Goal: Find specific page/section: Find specific page/section

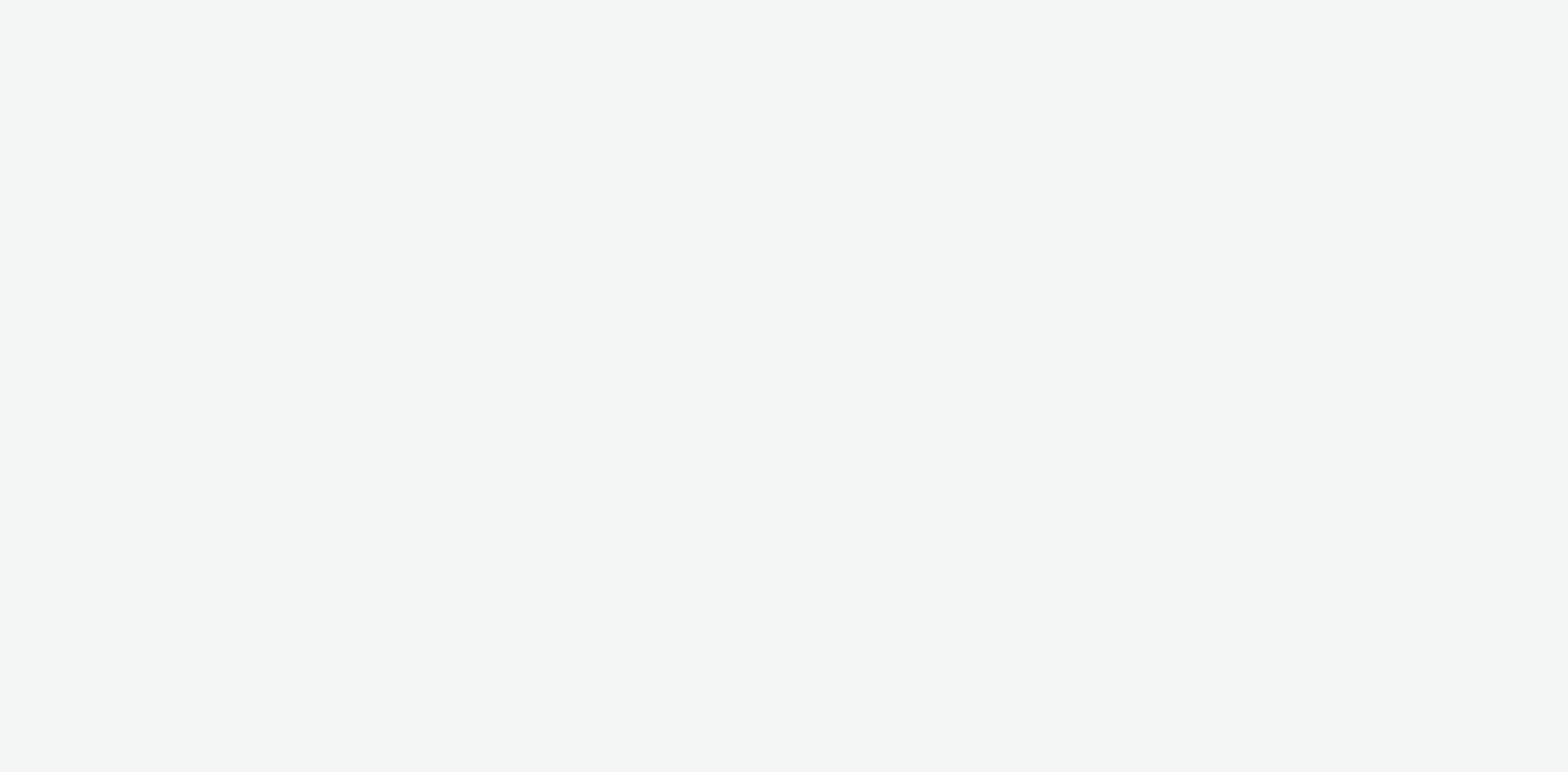
select select "74ee30ea-faea-4dd3-a1ad-716b3210ee10"
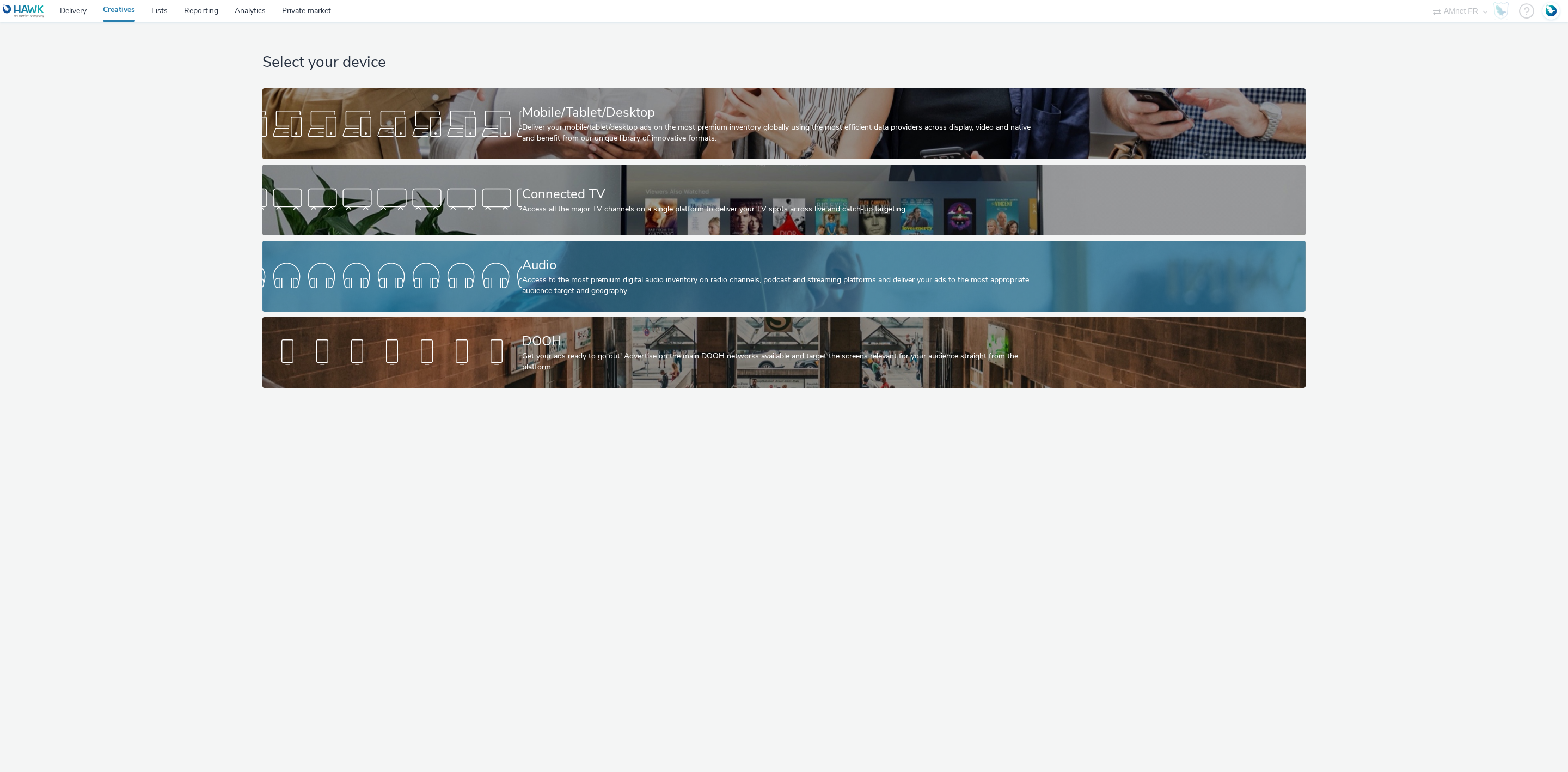
click at [587, 271] on div "Audio" at bounding box center [782, 265] width 519 height 19
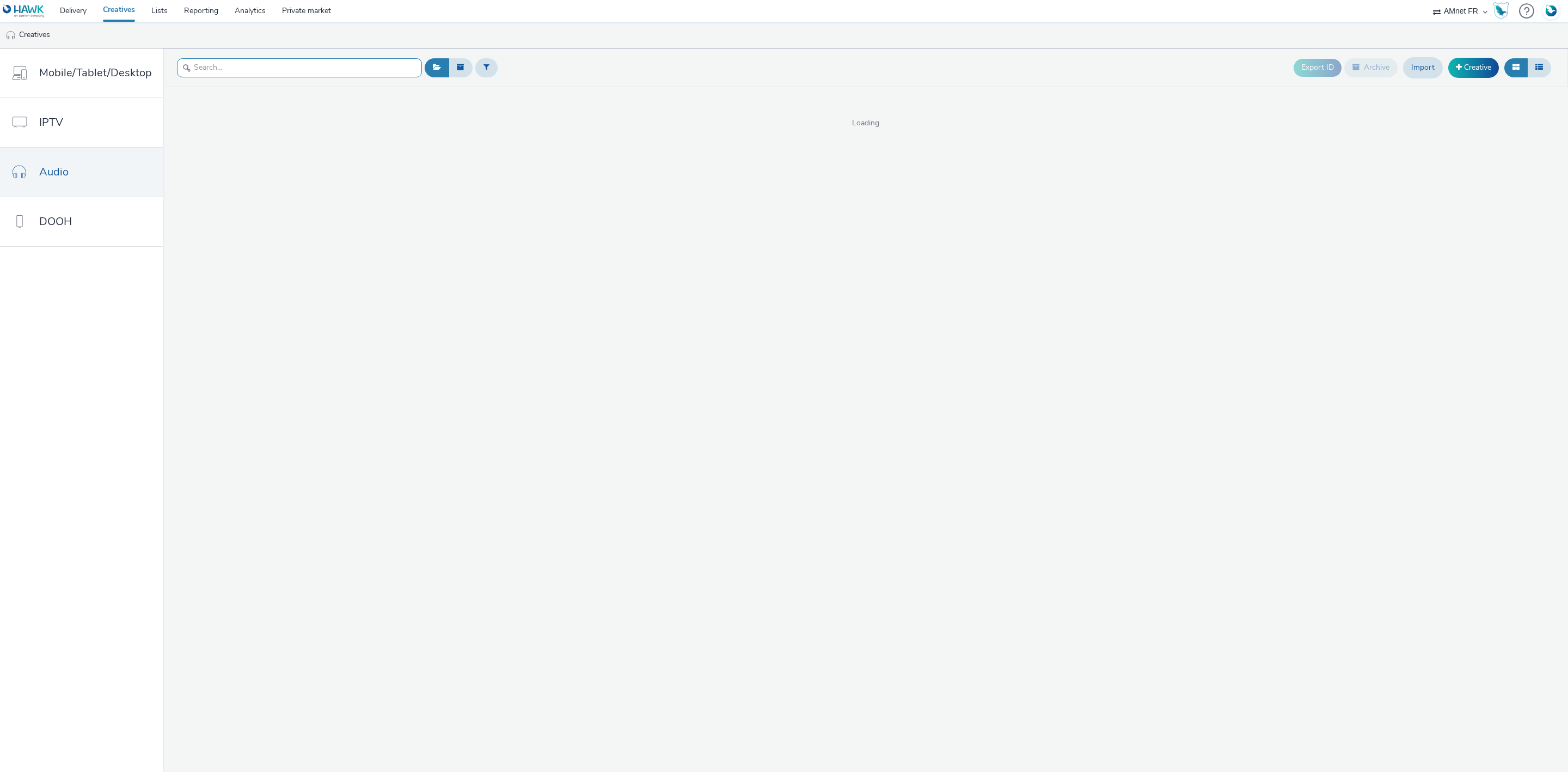
click at [311, 72] on input "text" at bounding box center [299, 68] width 245 height 19
paste input "R-TRAFIC-dCPM-AMNETFRANCE-GRANDPUBLIC-CUSTOM-35_59_ans-AUDIO-1x1-Multidevice-Pr…"
type input "R-TRAFIC-dCPM-AMNETFRANCE-GRANDPUBLIC-CUSTOM-35_59_ans-AUDIO-1x1-Multidevice-Pr…"
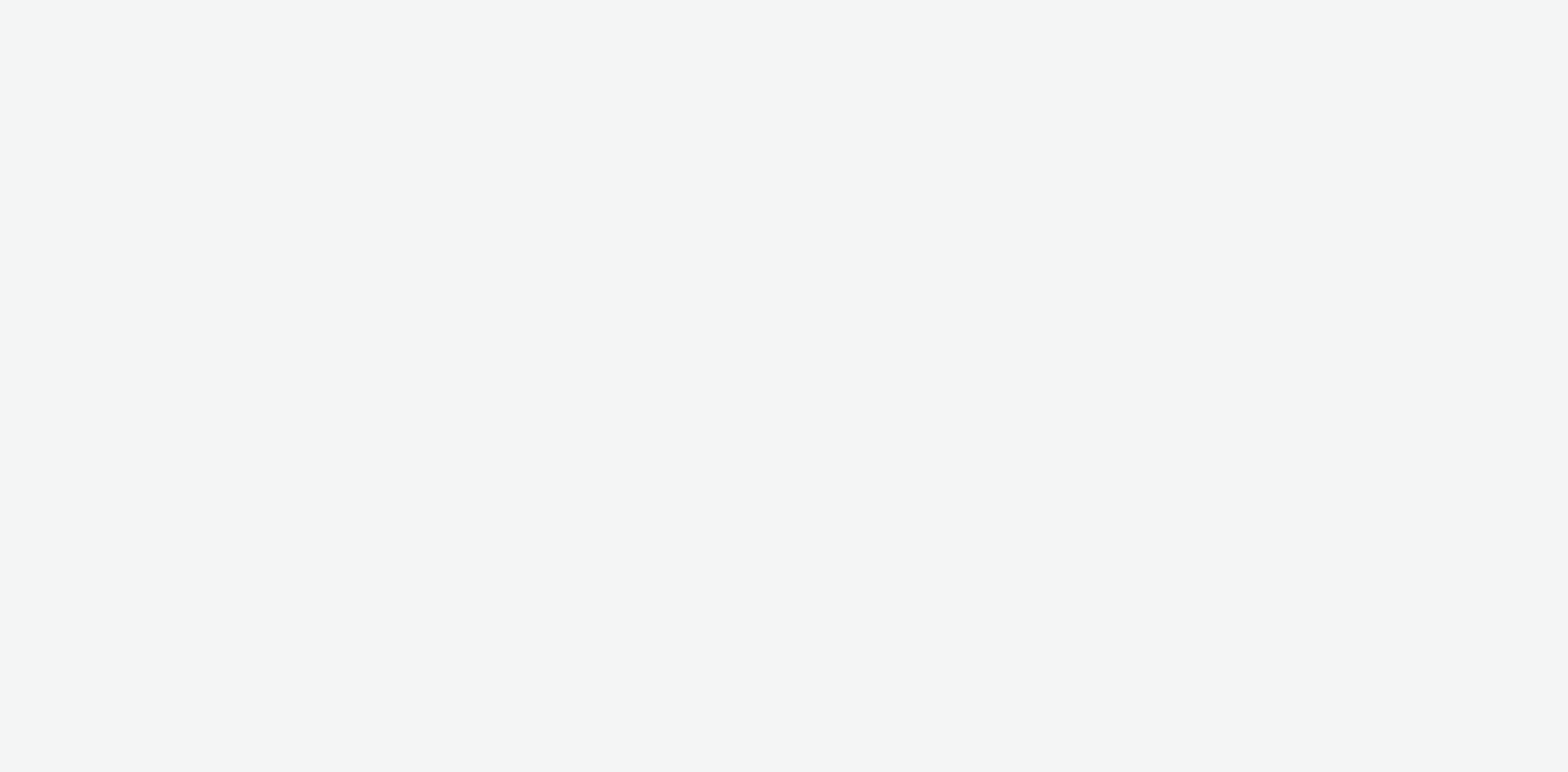
select select "74ee30ea-faea-4dd3-a1ad-716b3210ee10"
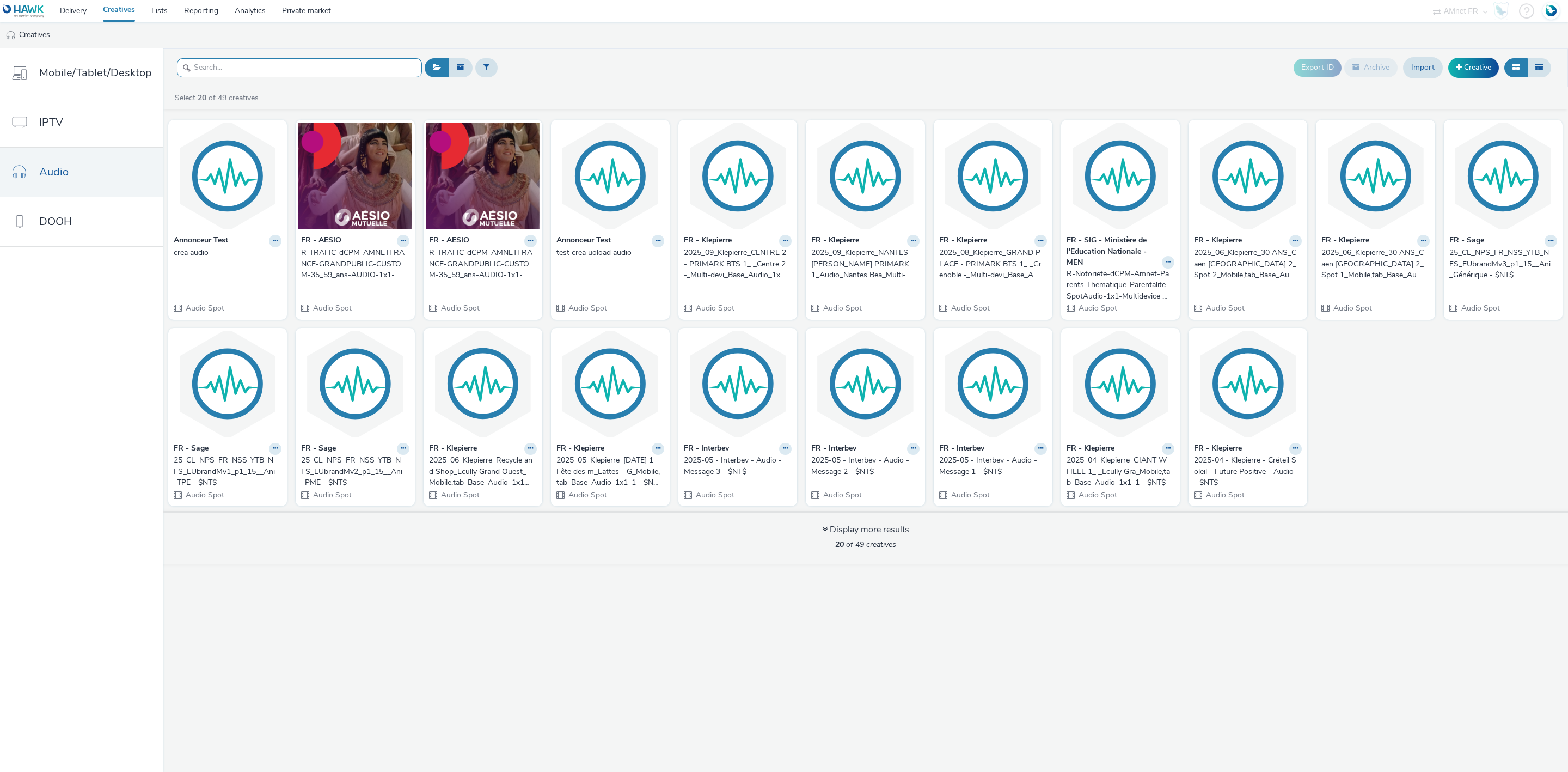
click at [229, 61] on input "text" at bounding box center [299, 68] width 245 height 19
paste input "R-TRAFIC-dCPM-AMNETFRANCE-GRANDPUBLIC-CUSTOM-35_59_ans-AUDIO-1x1-Multidevice-Pr…"
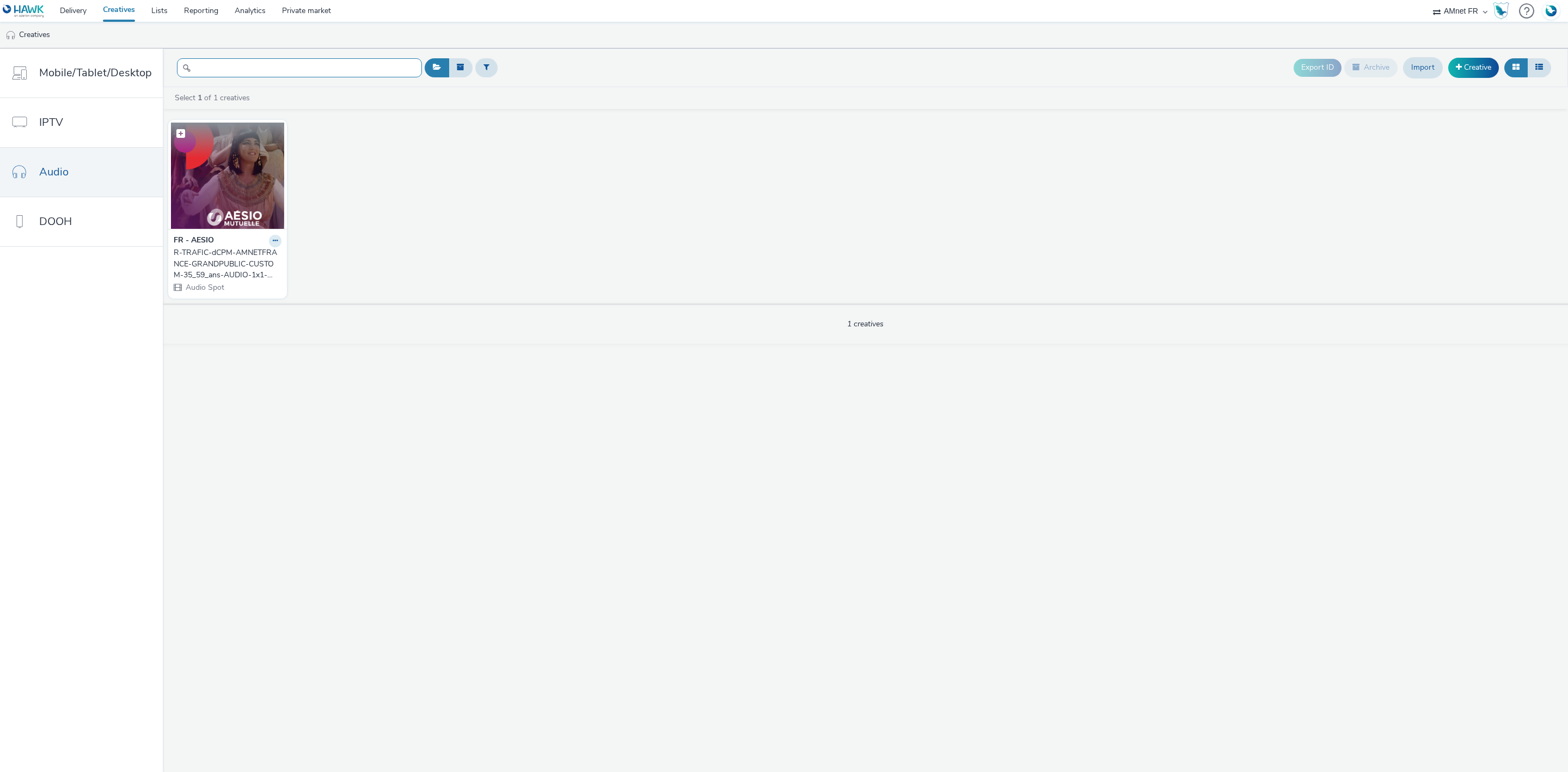
type input "R-TRAFIC-dCPM-AMNETFRANCE-GRANDPUBLIC-CUSTOM-35_59_ans-AUDIO-1x1-Multidevice-Pr…"
click at [252, 160] on img at bounding box center [227, 175] width 113 height 106
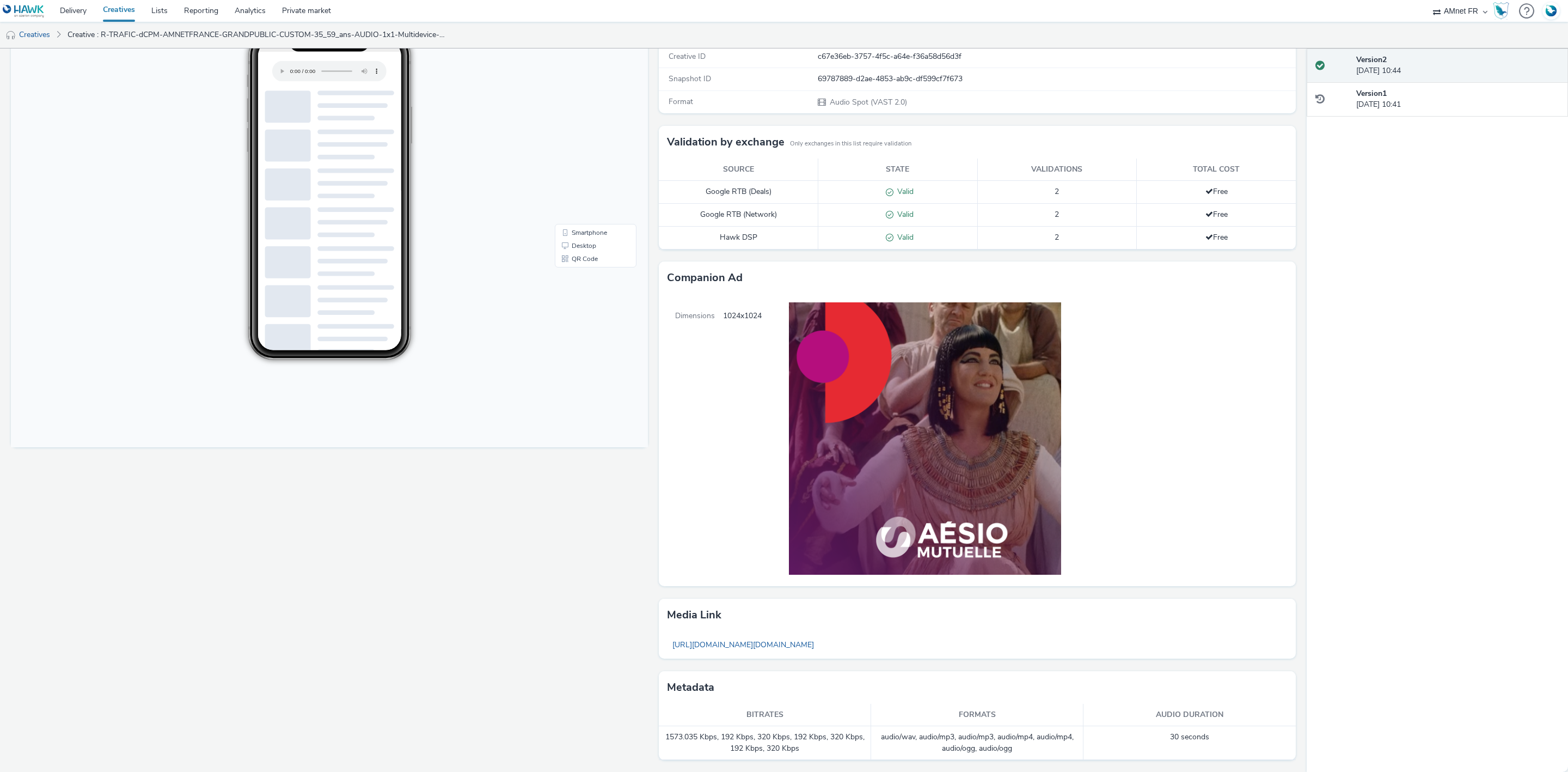
scroll to position [131, 0]
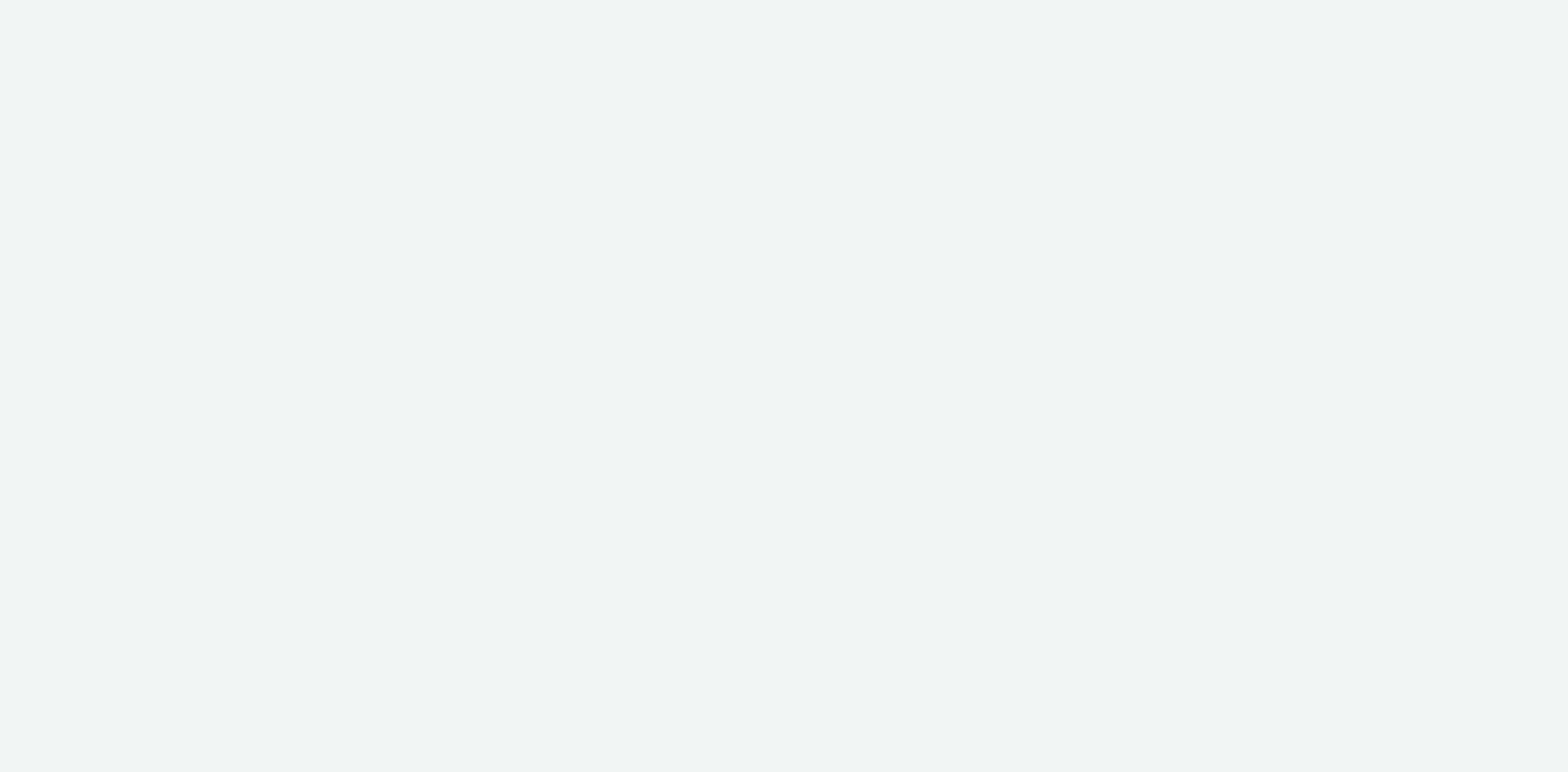
select select "a481bd8c-4acc-4c4f-8598-4e6659adaf07"
select select "f4db3760-27fe-4d14-9c44-df0c95b595a4"
select select "d57a0b46-ef33-4938-977b-e6d07593e41f"
select select "75b174c6-9315-47a7-a76b-2e04f3523f79"
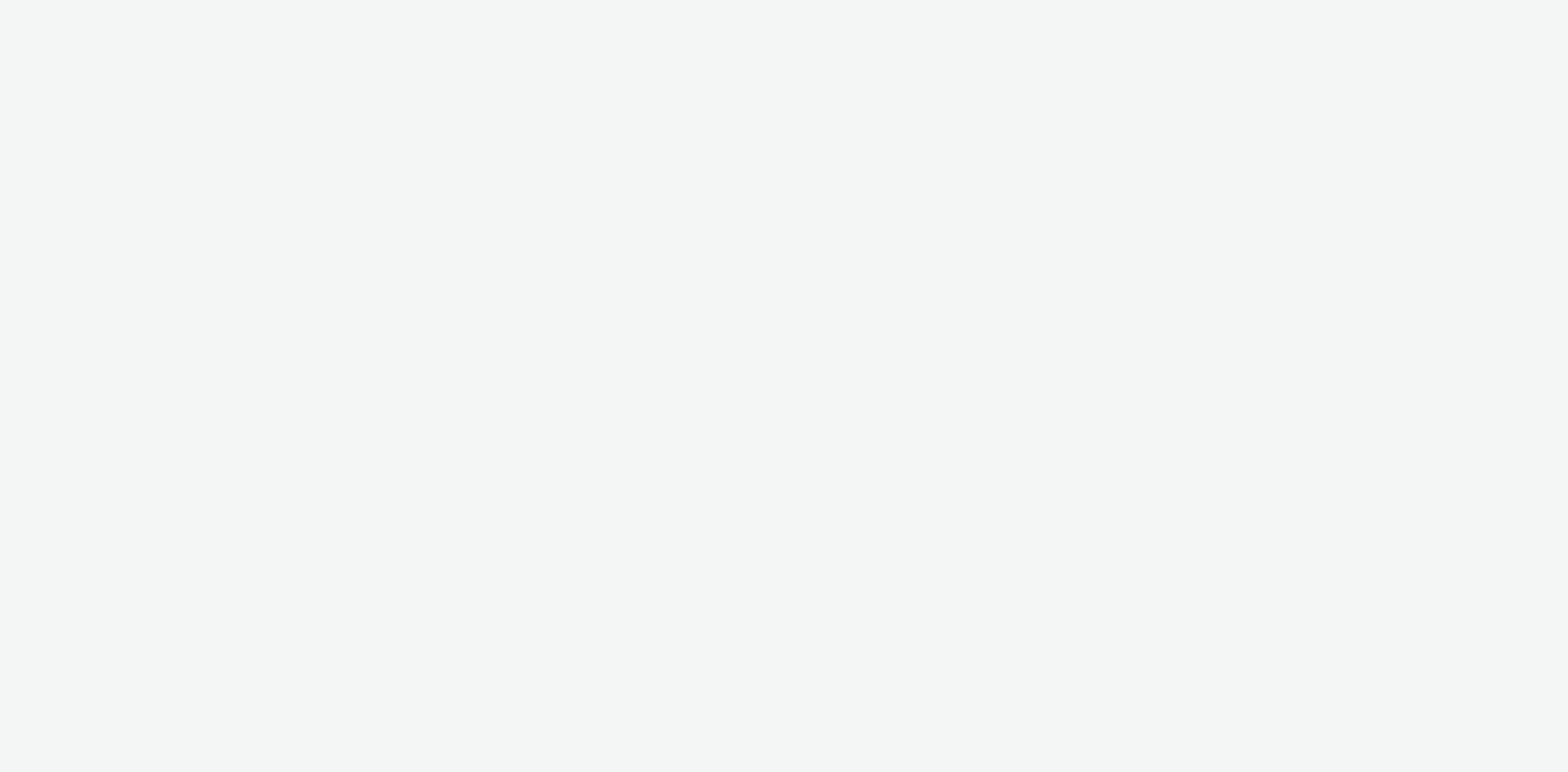
select select "71f7b904-49bc-4e07-b224-b761e3206531"
select select "938d907e-da4f-4e73-9c0a-820daf0b6ab1"
select select "f1ea096e-a0f1-4bb4-91b2-88bc28adcbb2"
select select "339a9c0c-38a9-42ce-a64d-aa3829dbdd76"
select select "841e1d80-a575-4e70-a367-462ae9fb54fb"
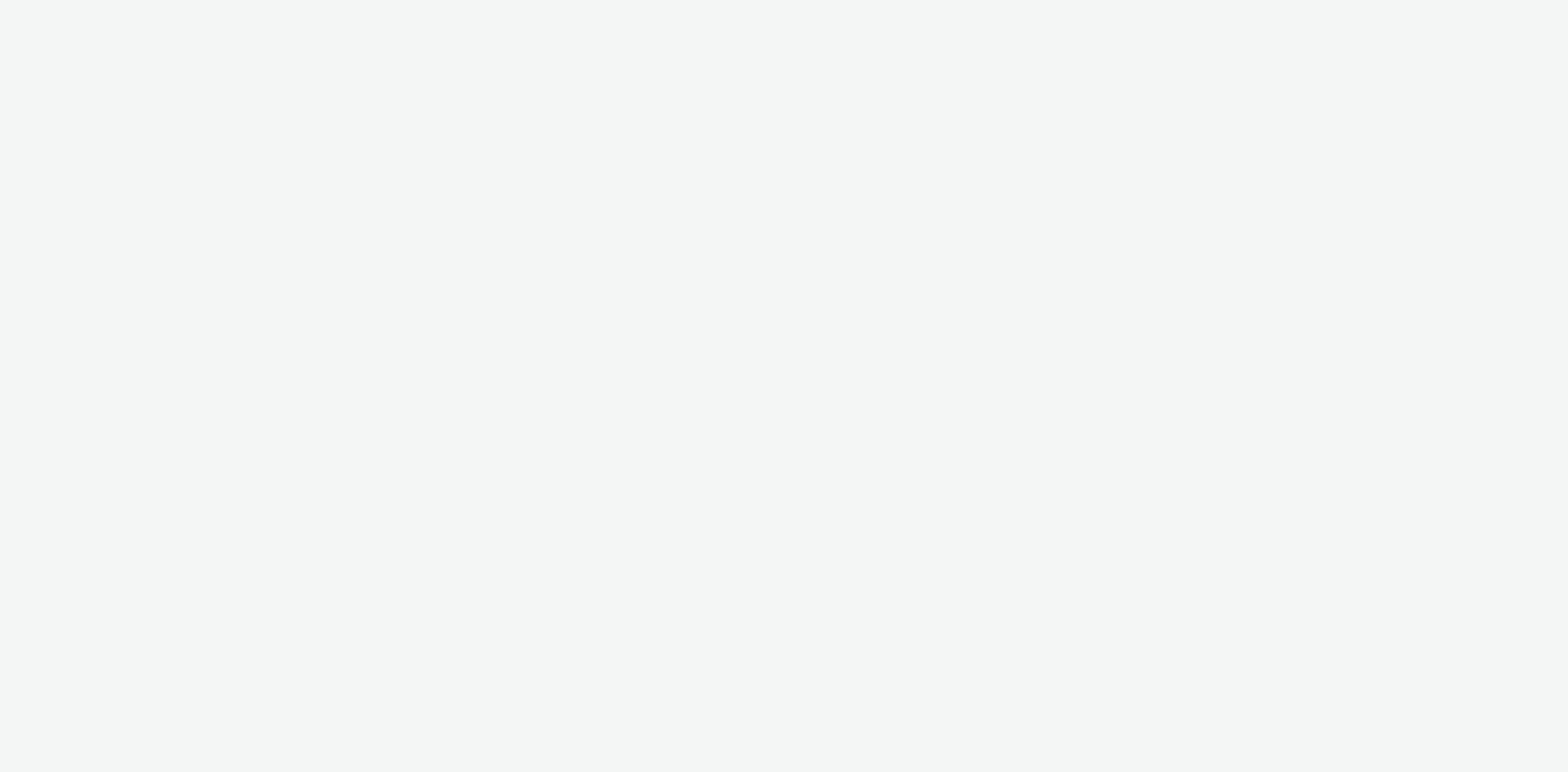
select select "43747a01-9d8e-4dea-a0e4-a98d33cfba61"
select select "e1d9e745-ccb6-4716-89c9-299aad7c4b4a"
select select "b45cc4c1-724a-49f4-91a1-90695c19738e"
select select "2b8dd31a-8117-4e68-a346-a4c56cee5b05"
select select "477a3b36-533a-4ac9-a7e4-0187ed6babf6"
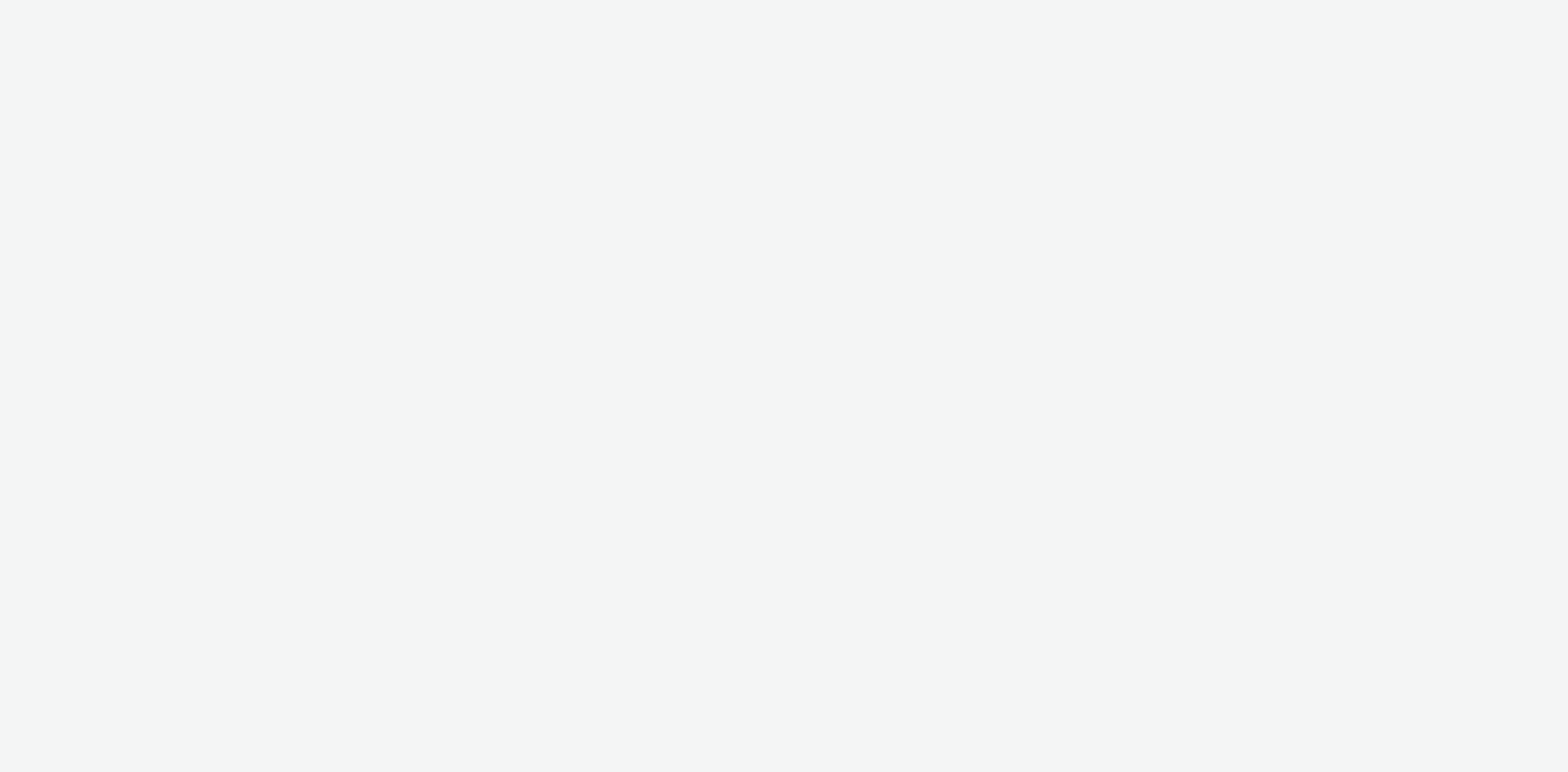
select select "6aa0361b-64c4-459d-88e6-415f8c8c87c3"
select select "1398b4a5-1499-43ce-9283-ad72654f62ce"
select select "7502541c-291d-438e-9ed0-28cfb675a45a"
select select "ae52c008-e792-49d8-946c-ea980fe75bf6"
select select "607e894a-3b1a-41db-88ef-8f36a8be9837"
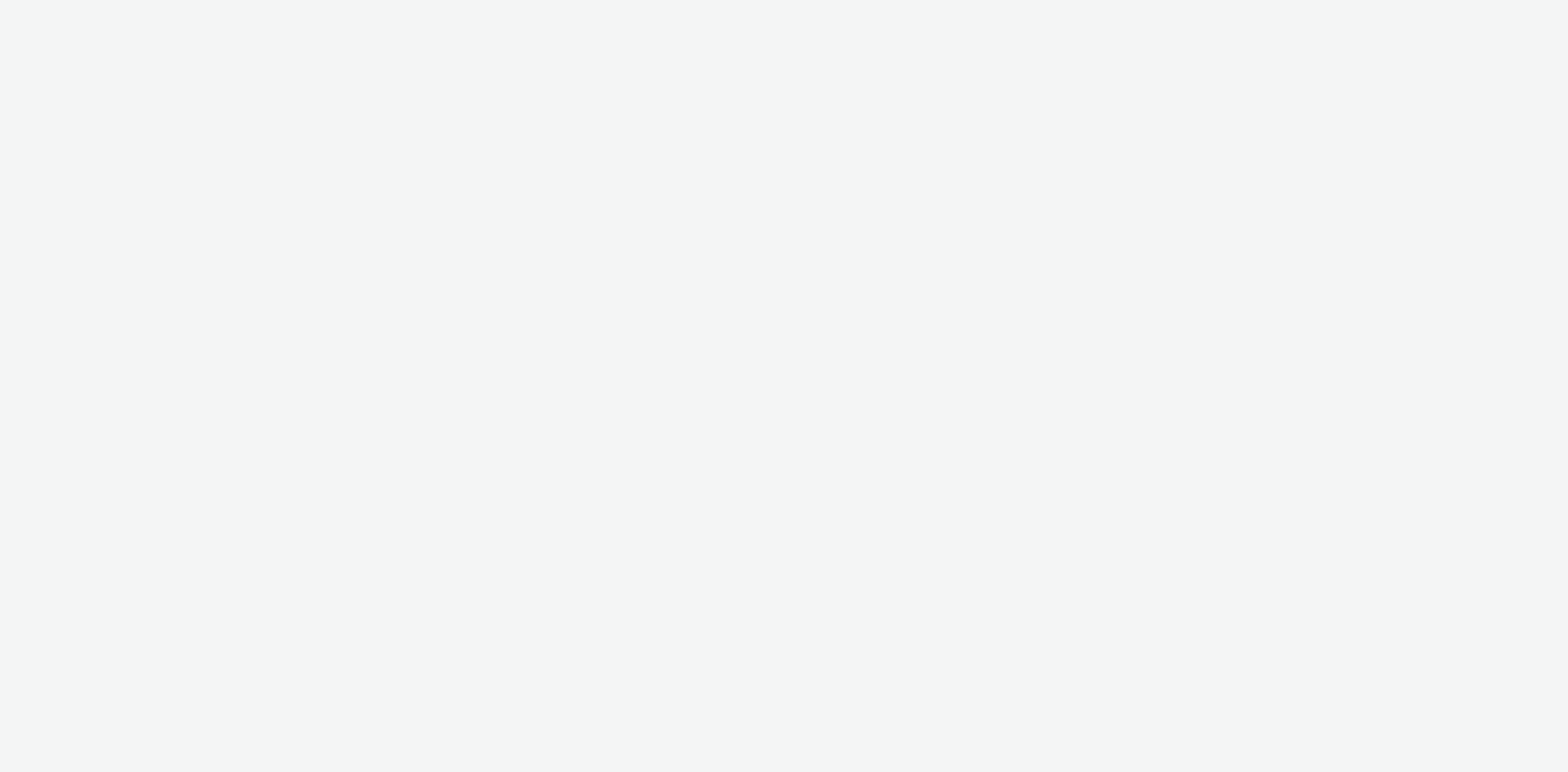
select select "d027da95-0097-4d0b-8b09-57dedb2e3a8d"
select select "8a3f6d77-30ca-4ef5-b621-f995745b8c1c"
select select "af9496d5-fe6e-4008-bf1b-9af3f0b34e3a"
select select "49e76c45-13e0-4801-9637-84dabdd51bd1"
select select "dd3fb4f6-b550-43f6-8f67-b78d09d23a96"
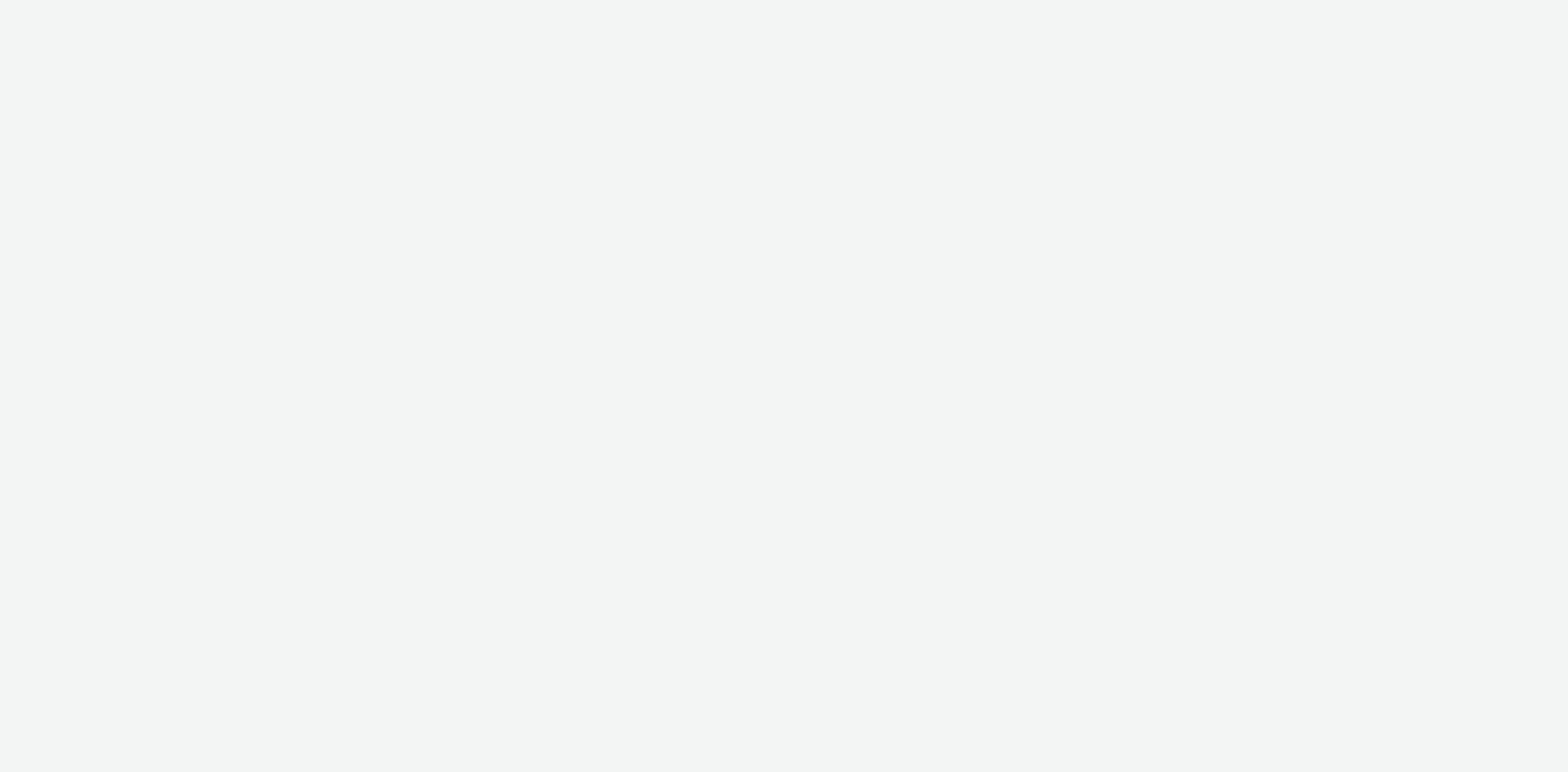
select select "a4655d9c-cd96-449f-b9a3-d2b0c2744250"
select select "43747a01-9d8e-4dea-a0e4-a98d33cfba61"
select select "a4655d9c-cd96-449f-b9a3-d2b0c2744250"
select select "43747a01-9d8e-4dea-a0e4-a98d33cfba61"
select select "74ee30ea-faea-4dd3-a1ad-716b3210ee10"
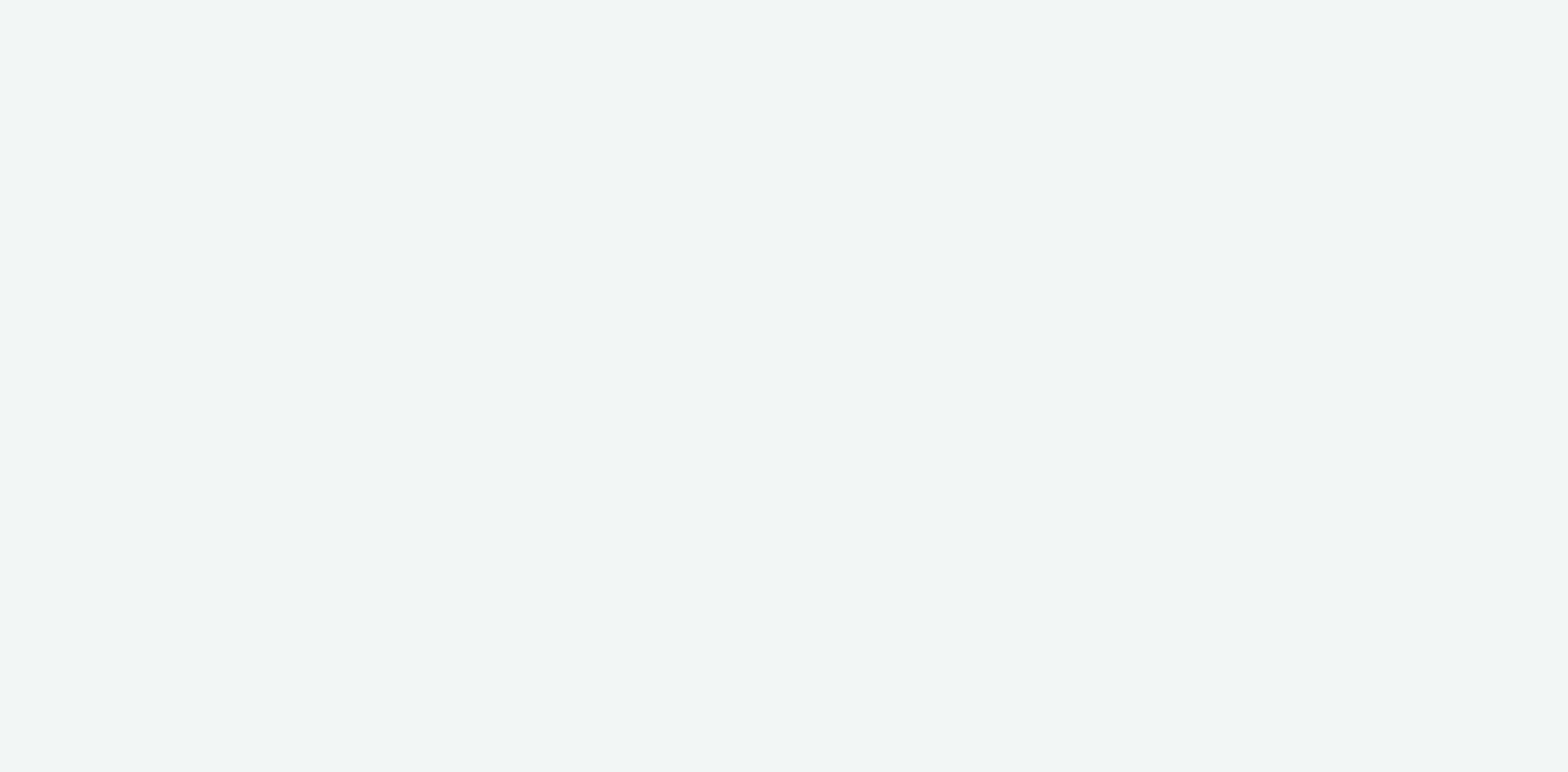
select select "43747a01-9d8e-4dea-a0e4-a98d33cfba61"
